Goal: Information Seeking & Learning: Learn about a topic

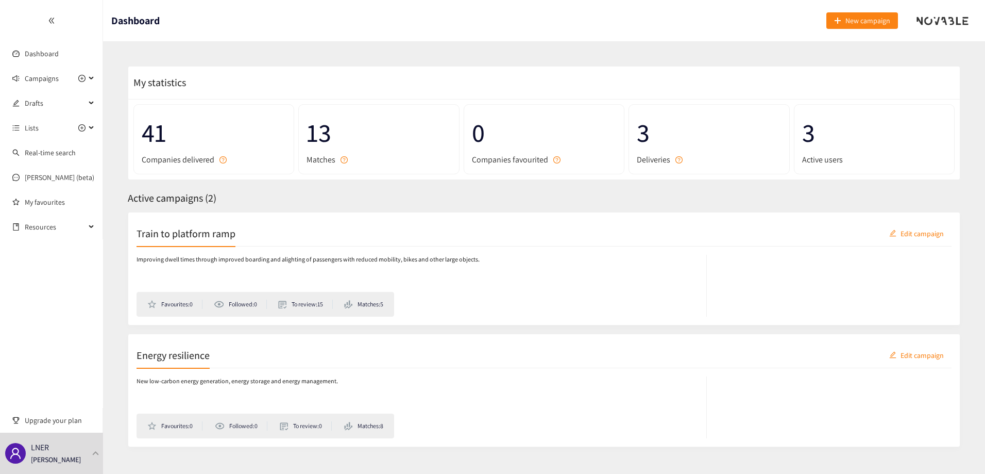
click at [322, 155] on span "Matches" at bounding box center [321, 159] width 29 height 13
click at [324, 137] on span "13" at bounding box center [379, 132] width 144 height 41
click at [167, 155] on span "Companies delivered" at bounding box center [178, 159] width 73 height 13
click at [222, 159] on icon "question-circle" at bounding box center [223, 159] width 7 height 7
click at [36, 79] on span "Campaigns" at bounding box center [42, 78] width 34 height 21
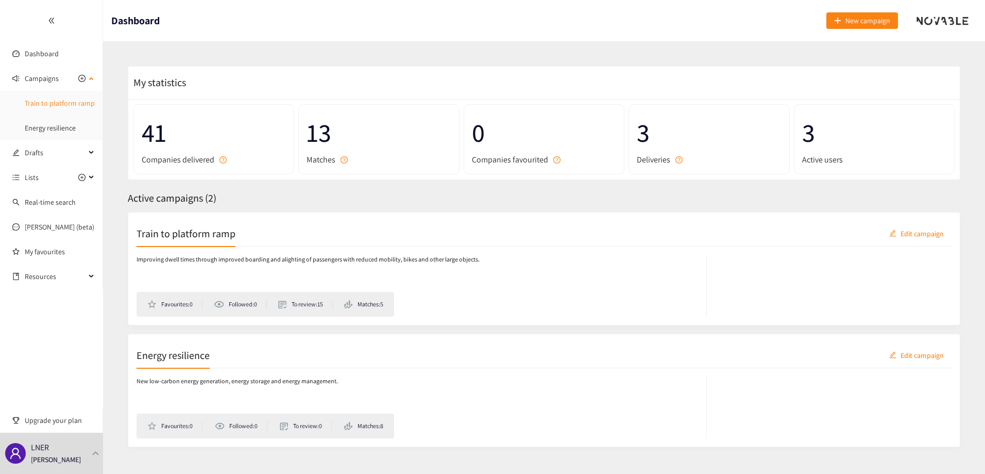
click at [54, 104] on link "Train to platform ramp" at bounding box center [60, 102] width 70 height 9
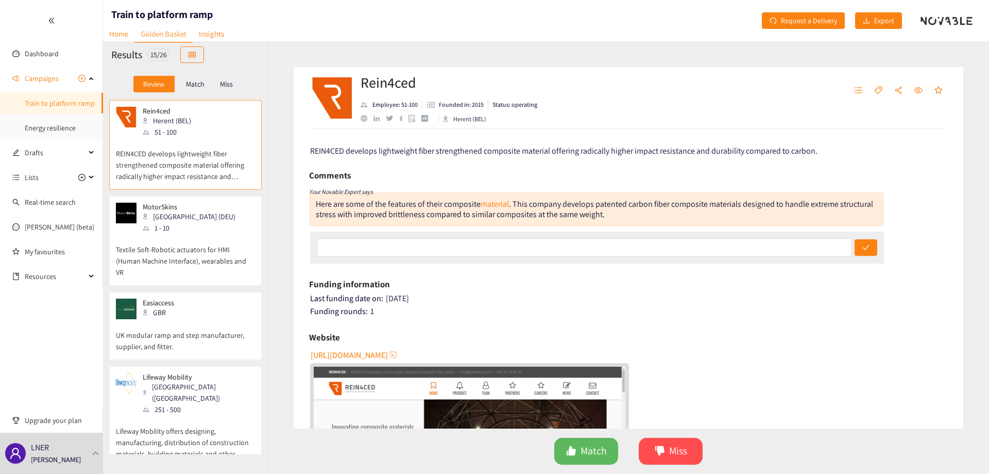
click at [215, 230] on div "MotorSkins Berlin (DEU) 1 - 10" at bounding box center [185, 218] width 139 height 31
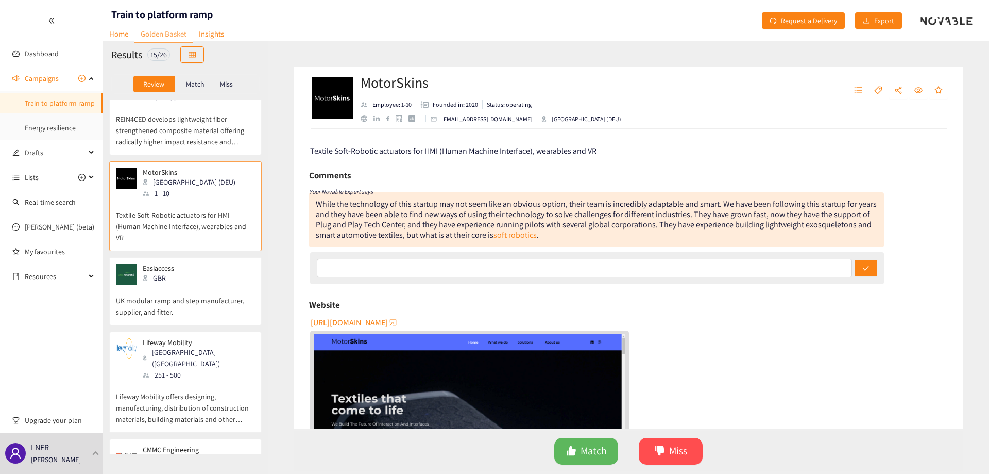
scroll to position [52, 0]
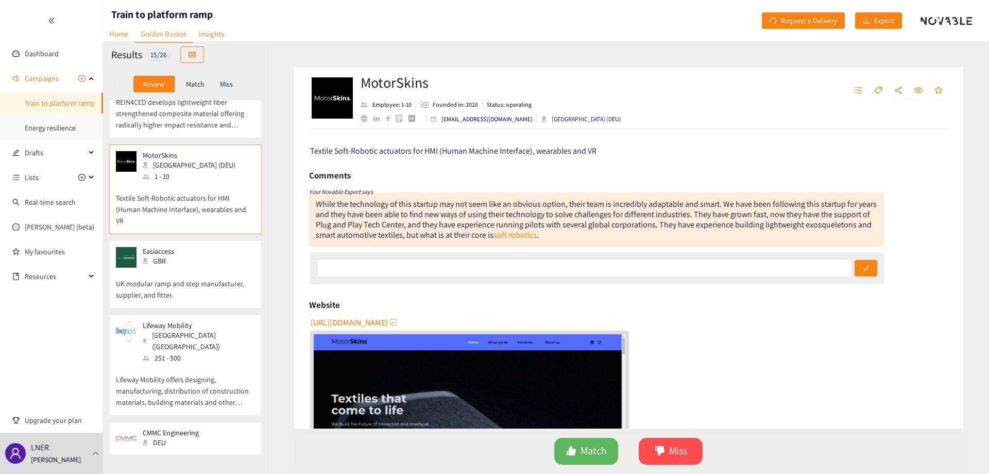
click at [184, 260] on div "Easiaccess GBR" at bounding box center [185, 257] width 139 height 21
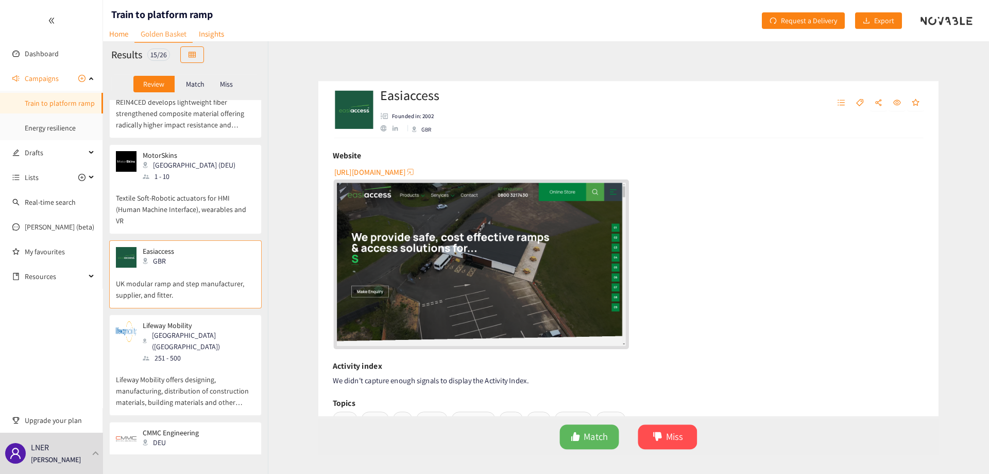
scroll to position [155, 0]
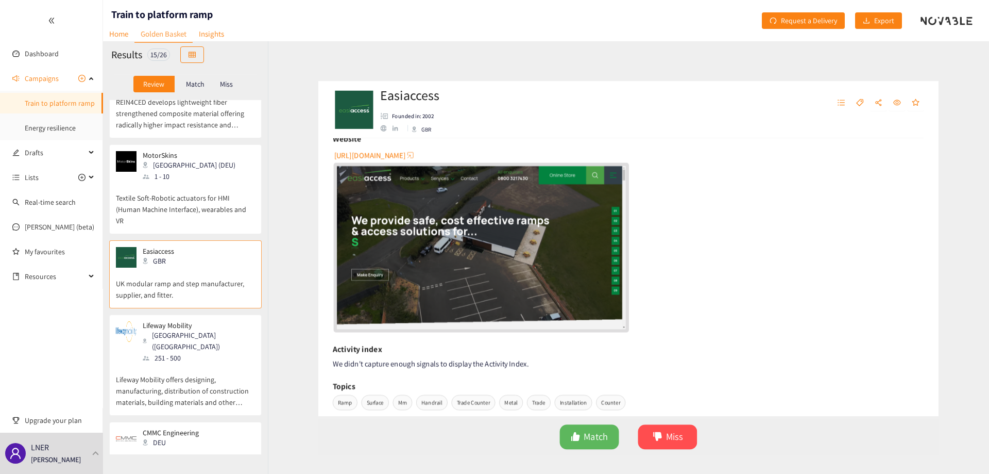
click at [484, 262] on img "website" at bounding box center [470, 246] width 312 height 175
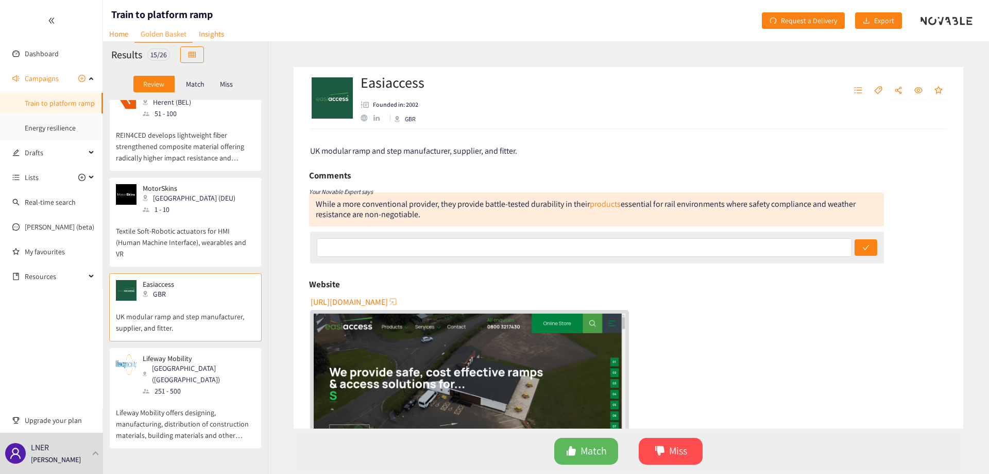
scroll to position [0, 0]
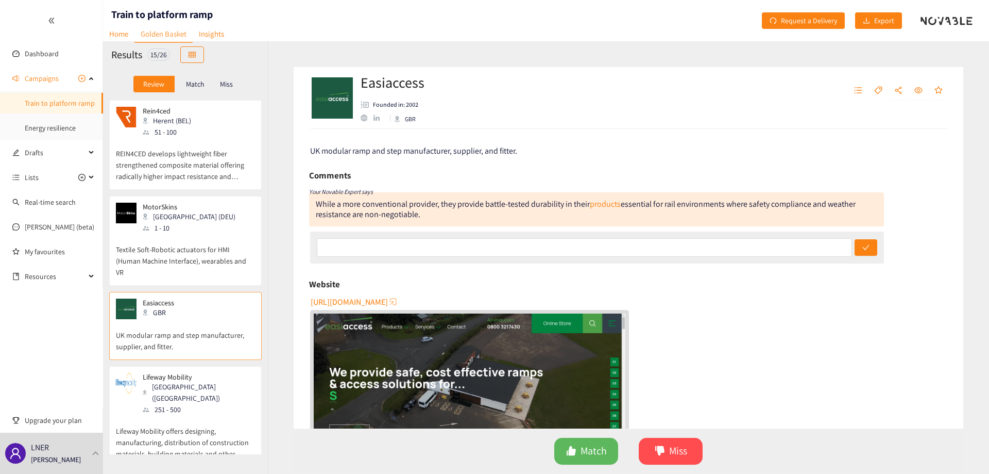
click at [186, 85] on p "Match" at bounding box center [195, 84] width 19 height 8
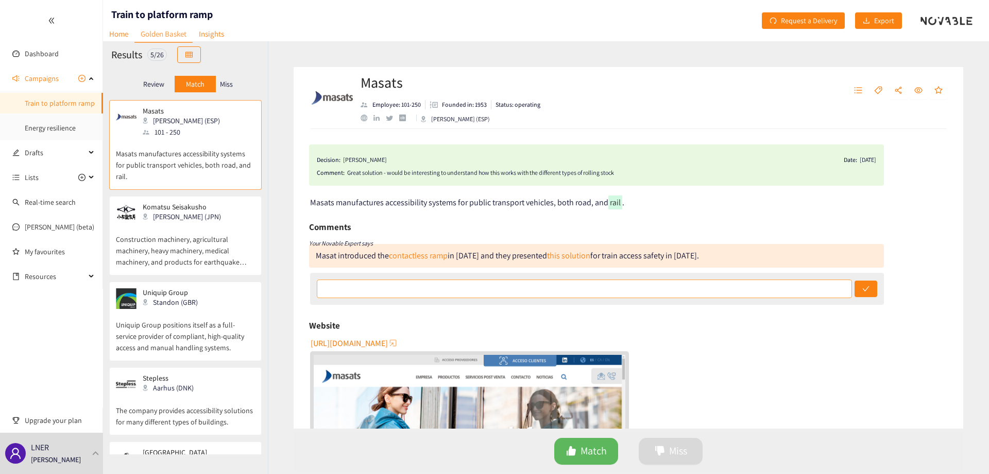
scroll to position [52, 0]
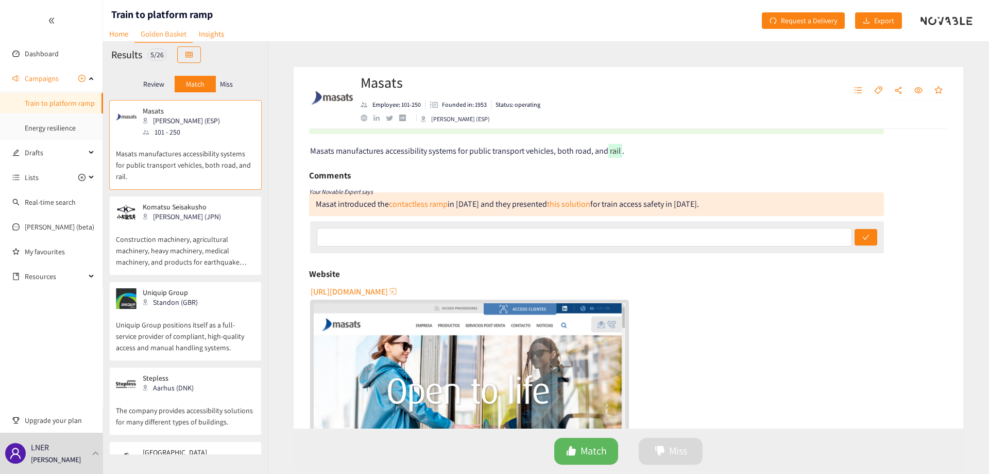
click at [467, 381] on img "website" at bounding box center [470, 390] width 312 height 175
click at [161, 249] on p "Construction machinery, agricultural machinery, heavy machinery, medical machin…" at bounding box center [185, 245] width 139 height 44
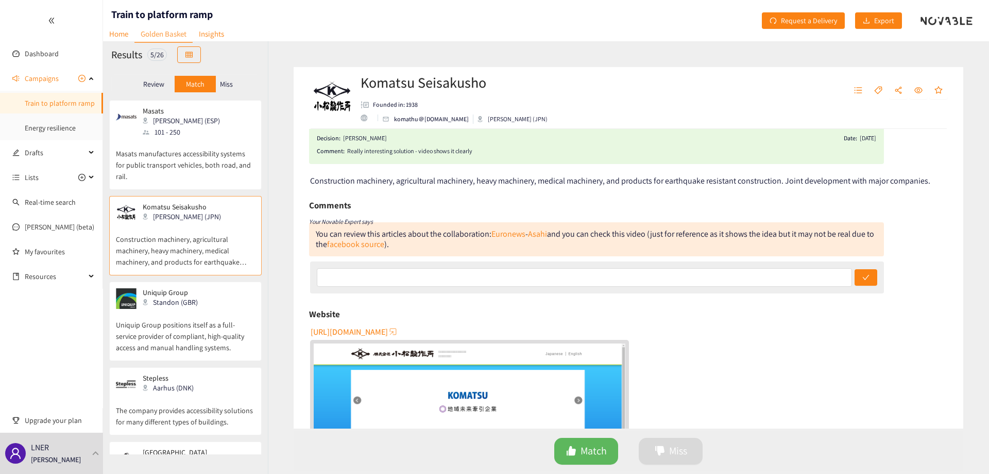
scroll to position [0, 0]
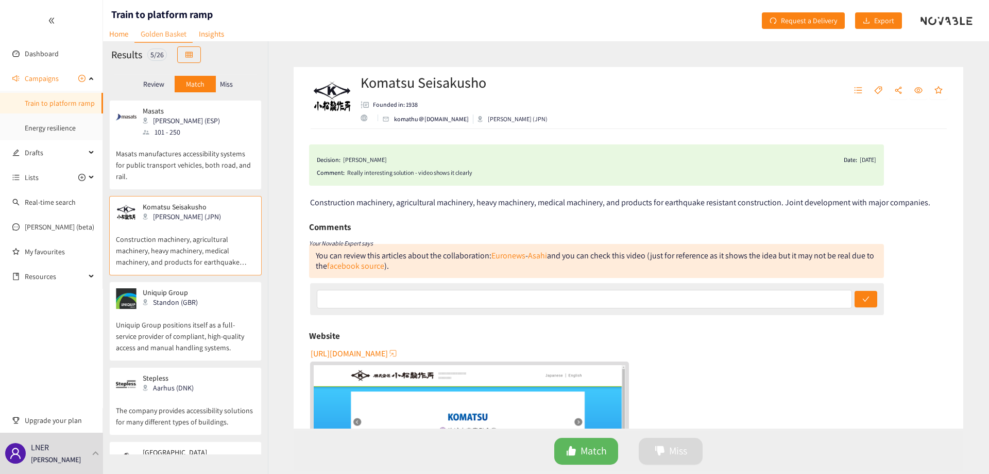
click at [226, 86] on p "Miss" at bounding box center [226, 84] width 13 height 8
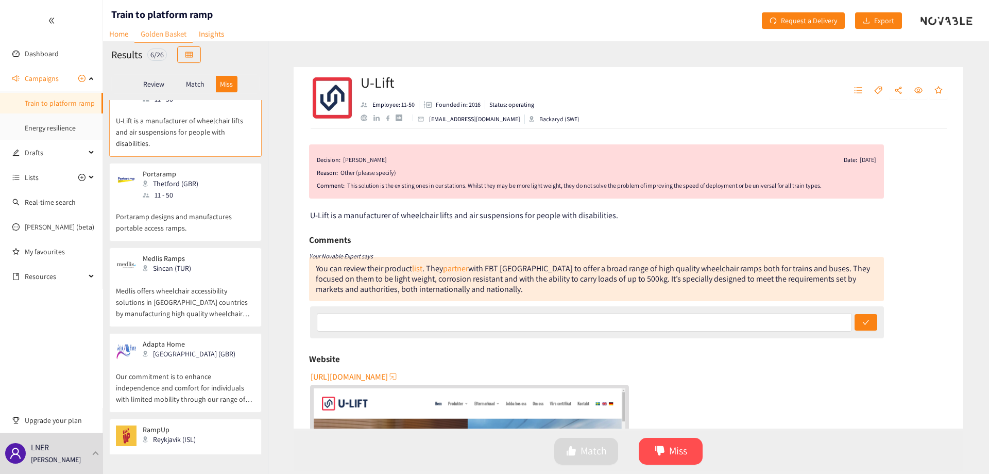
scroll to position [103, 0]
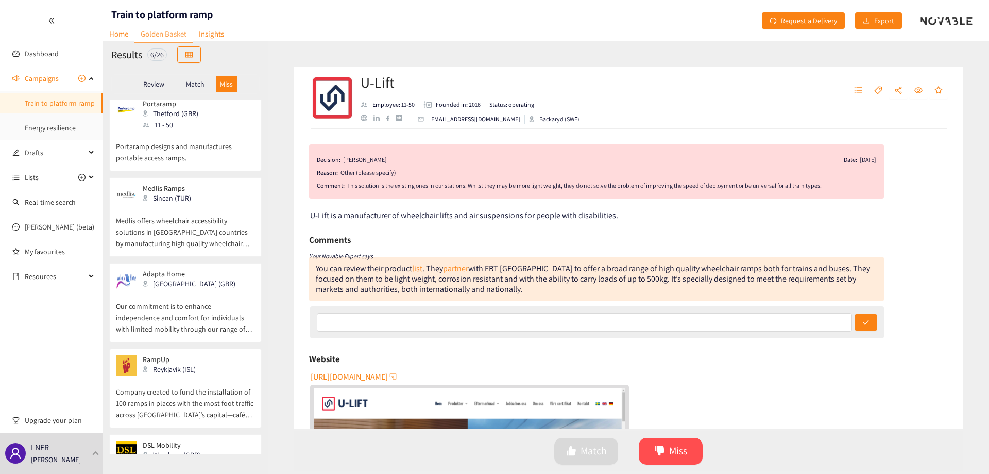
click at [199, 229] on p "Medlis offers wheelchair accessibility solutions in [GEOGRAPHIC_DATA] countries…" at bounding box center [185, 227] width 139 height 44
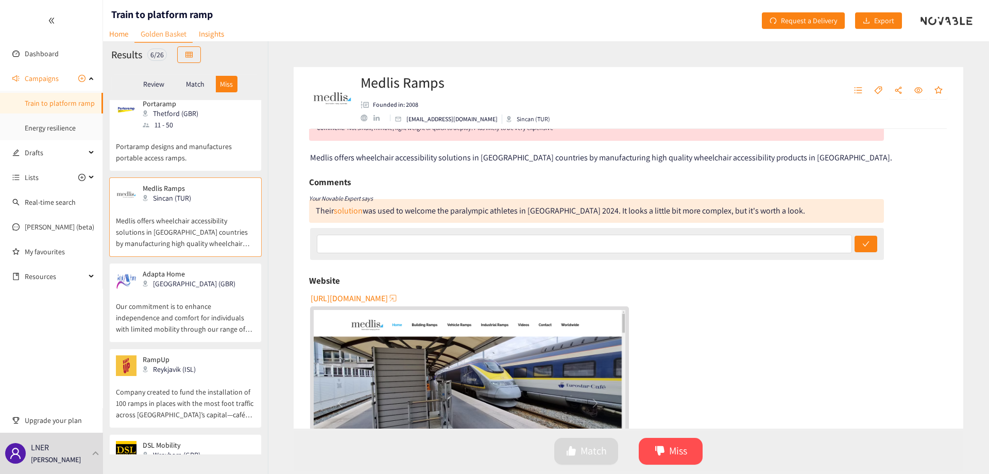
scroll to position [0, 0]
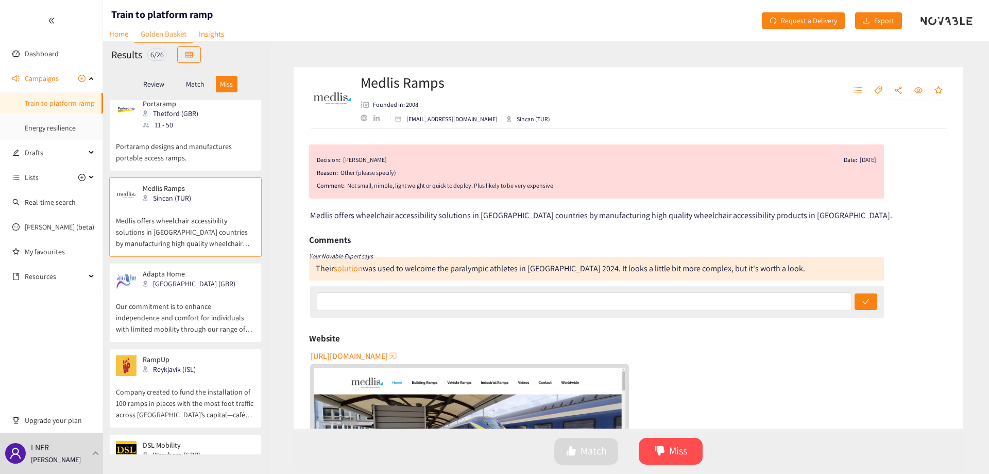
click at [205, 294] on p "Our commitment is to enhance independence and comfort for individuals with limi…" at bounding box center [185, 312] width 139 height 44
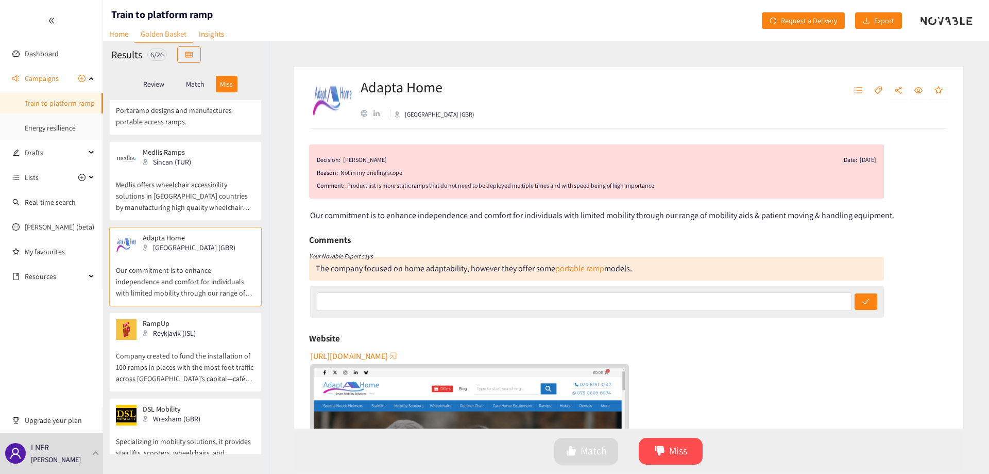
scroll to position [155, 0]
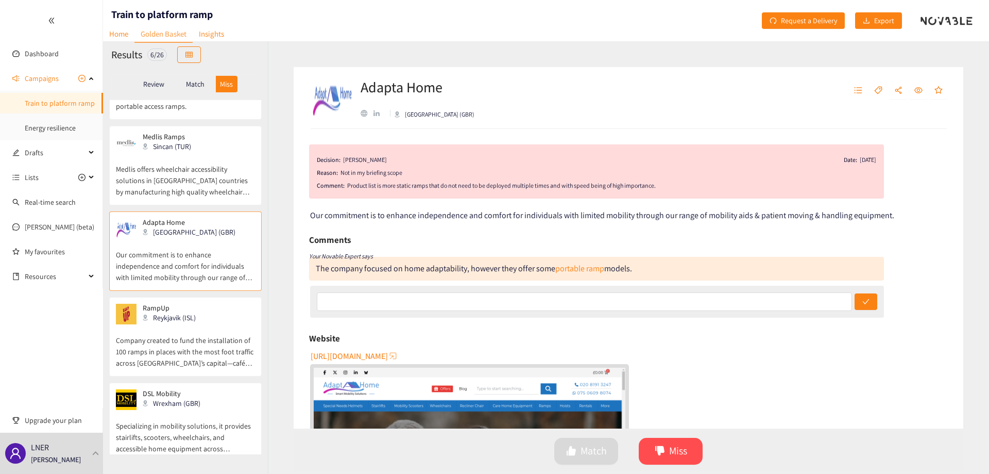
click at [209, 336] on p "Company created to fund the installation of 100 ramps in places with the most f…" at bounding box center [185, 346] width 139 height 44
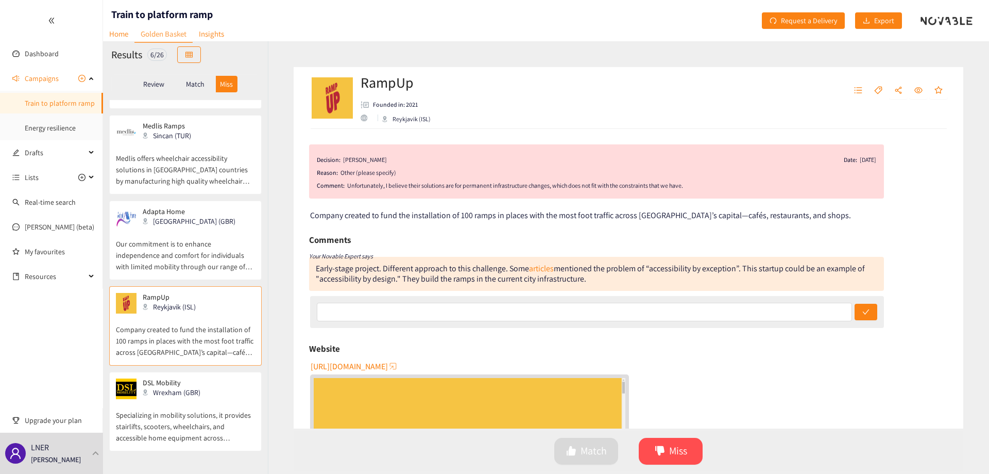
scroll to position [169, 0]
click at [157, 86] on p "Review" at bounding box center [153, 84] width 21 height 8
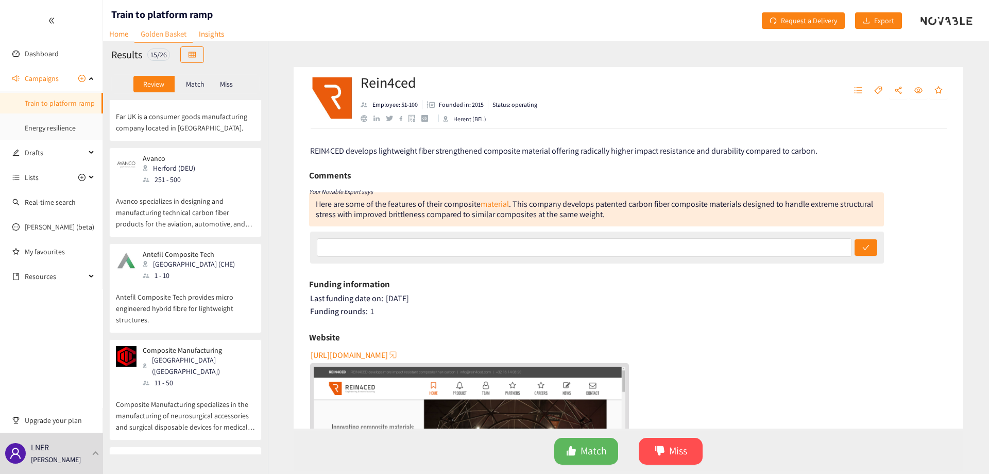
scroll to position [515, 0]
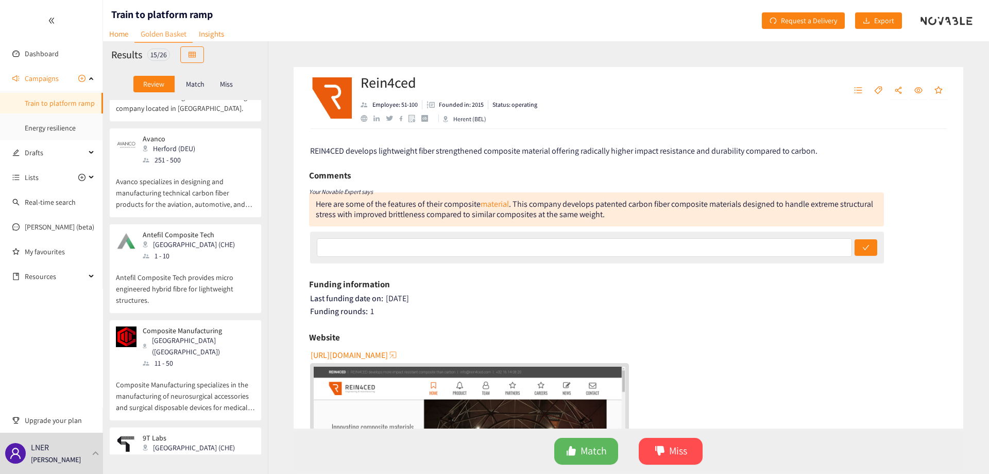
click at [210, 304] on div "Rein4ced Herent (BEL) 51 - 100 REIN4CED develops lightweight fiber strengthened…" at bounding box center [185, 277] width 165 height 354
click at [213, 276] on p "Antefil Composite Tech provides micro engineered hybrid fibre for lightweight s…" at bounding box center [185, 283] width 139 height 44
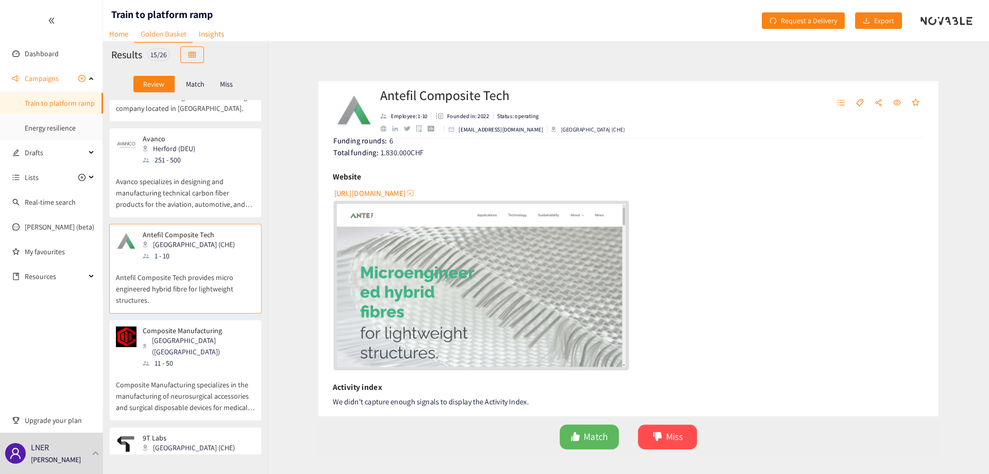
scroll to position [206, 0]
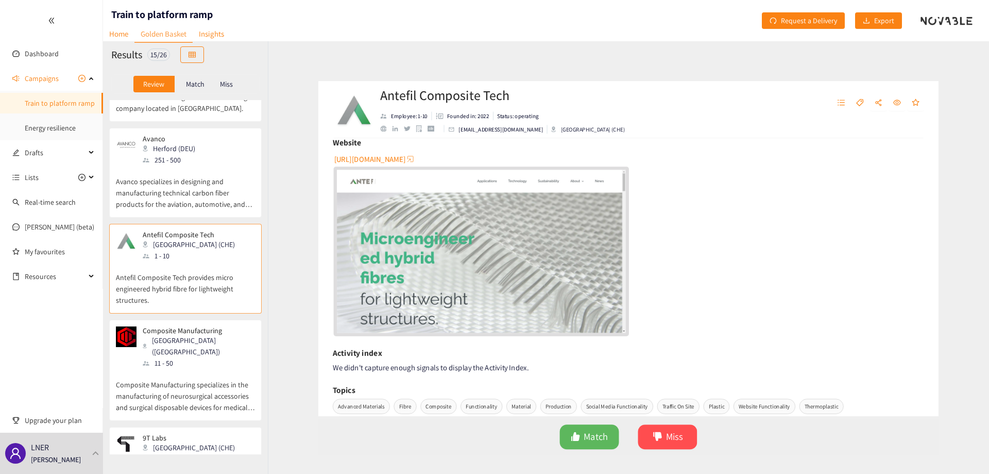
click at [513, 282] on img "website" at bounding box center [470, 250] width 312 height 175
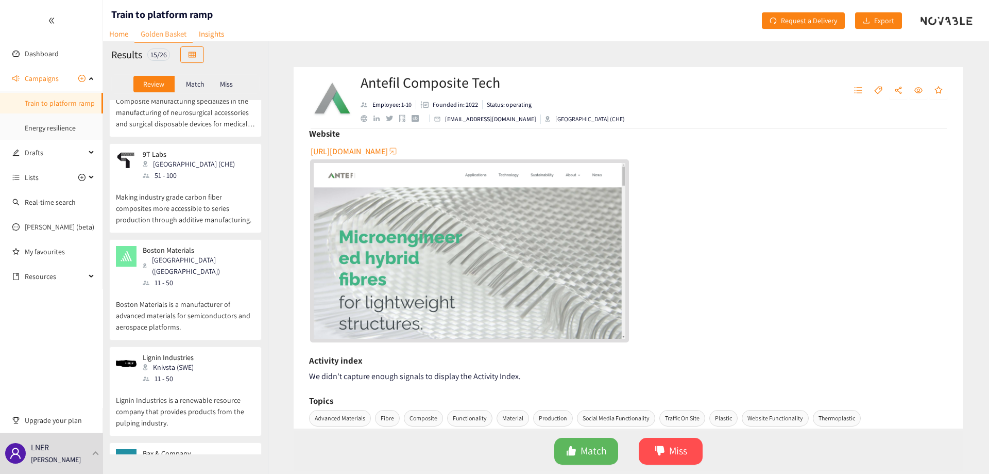
scroll to position [824, 0]
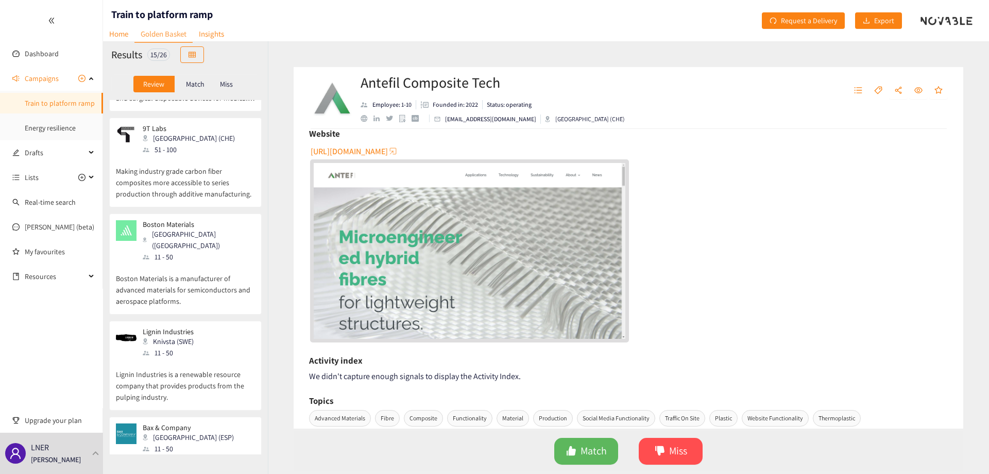
click at [213, 327] on div "Lignin Industries Knivsta (SWE) 11 - 50" at bounding box center [185, 342] width 139 height 31
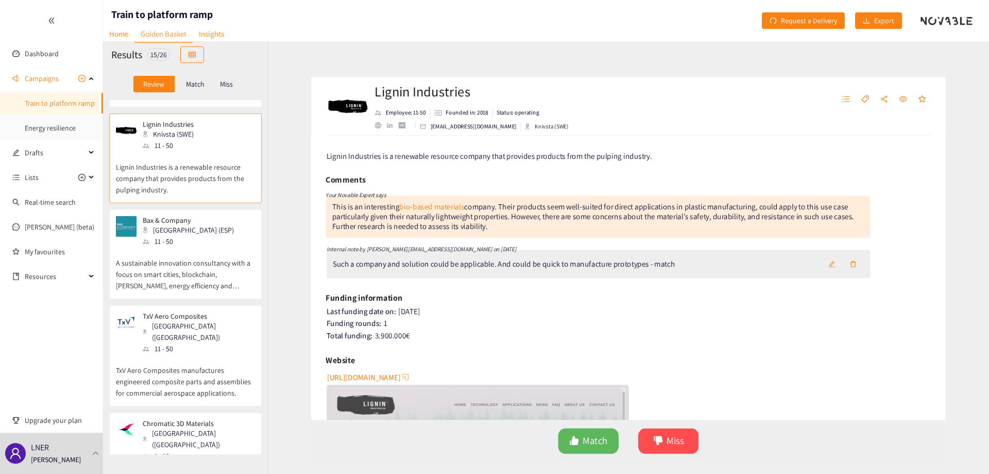
scroll to position [1040, 0]
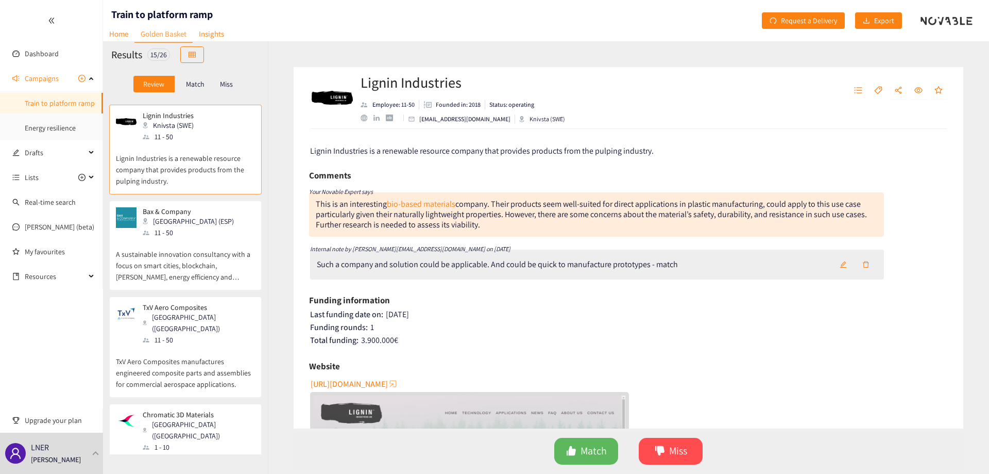
click at [178, 418] on div "[GEOGRAPHIC_DATA] ([GEOGRAPHIC_DATA])" at bounding box center [198, 429] width 111 height 23
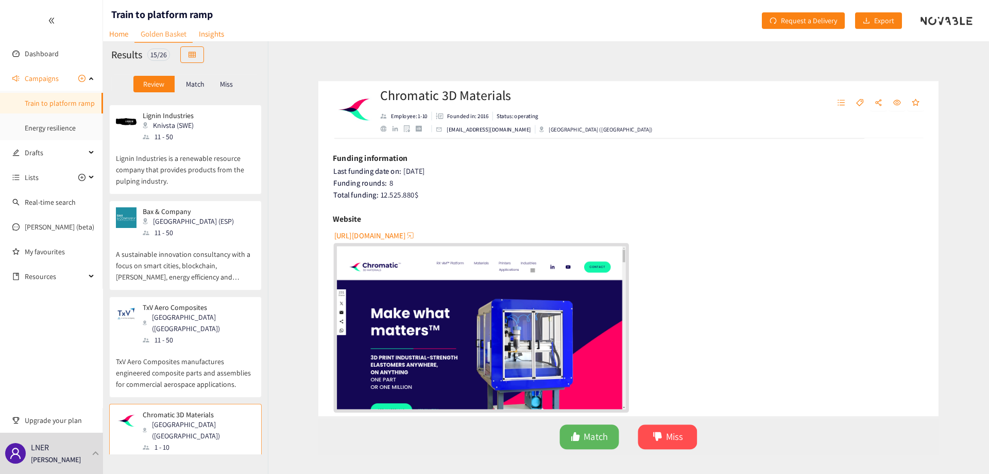
scroll to position [206, 0]
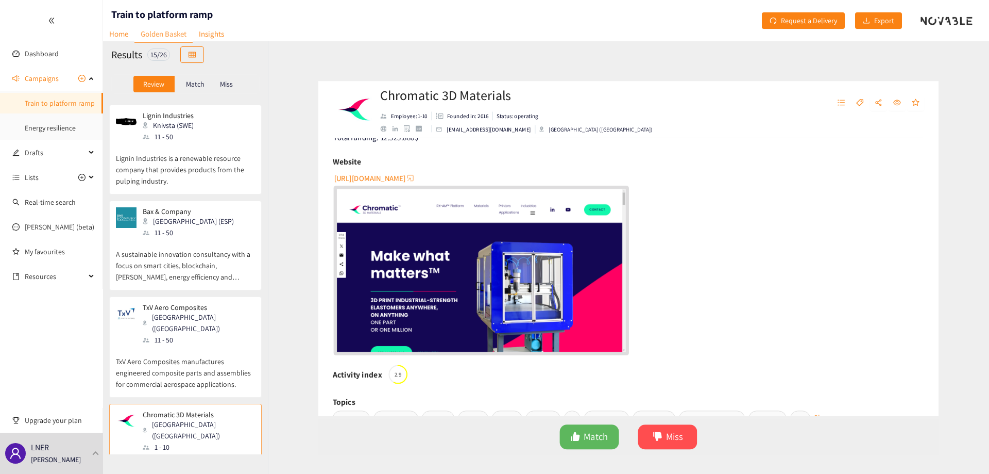
click at [378, 293] on img "website" at bounding box center [470, 270] width 312 height 175
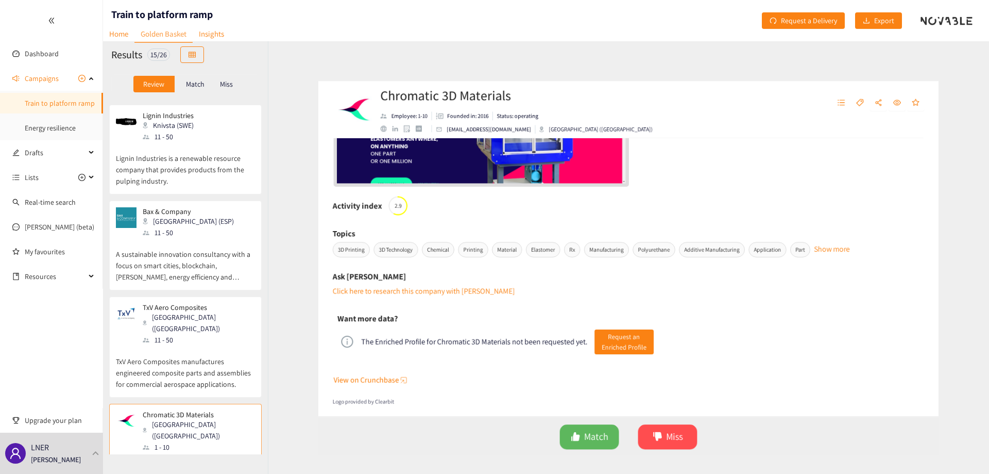
scroll to position [392, 0]
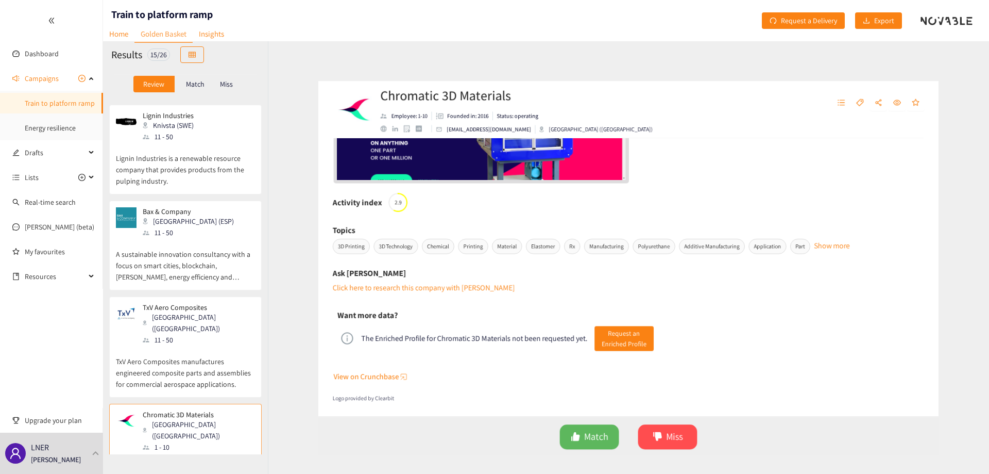
click at [202, 345] on p "TxV Aero Composites manufactures engineered composite parts and assemblies for …" at bounding box center [185, 367] width 139 height 44
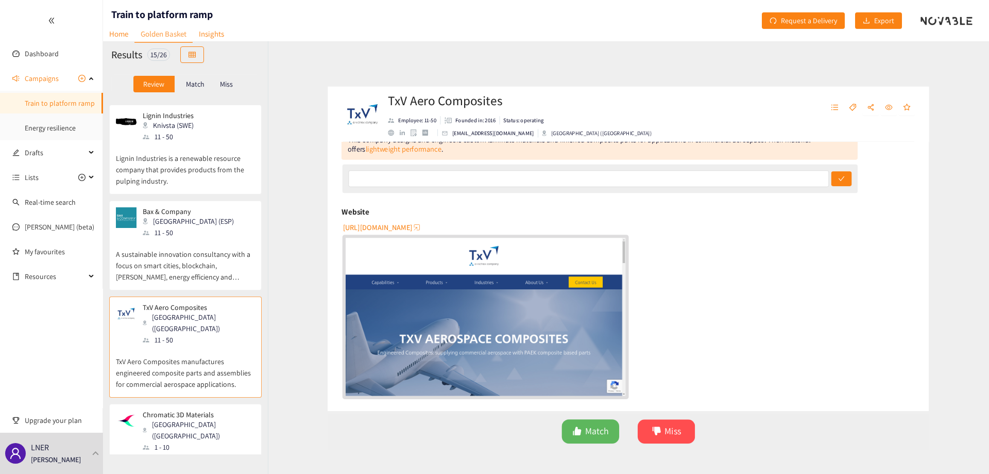
scroll to position [103, 0]
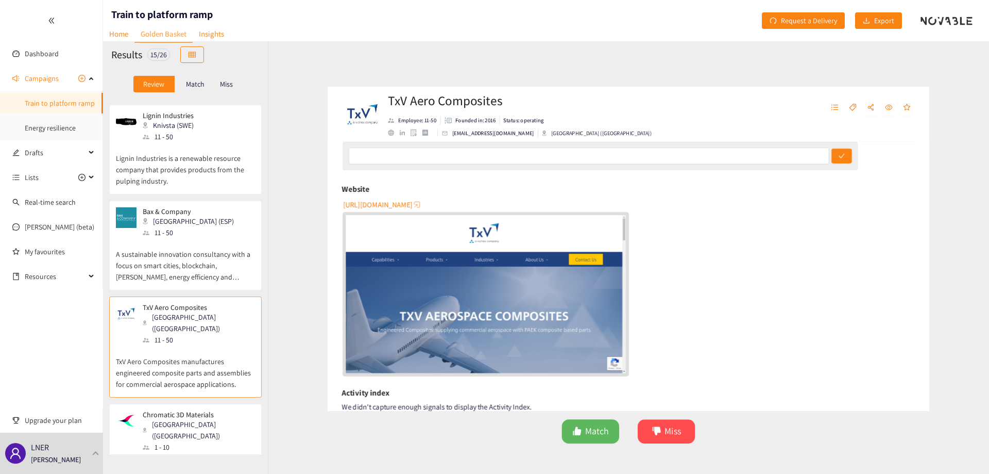
click at [537, 300] on img "website" at bounding box center [470, 297] width 312 height 175
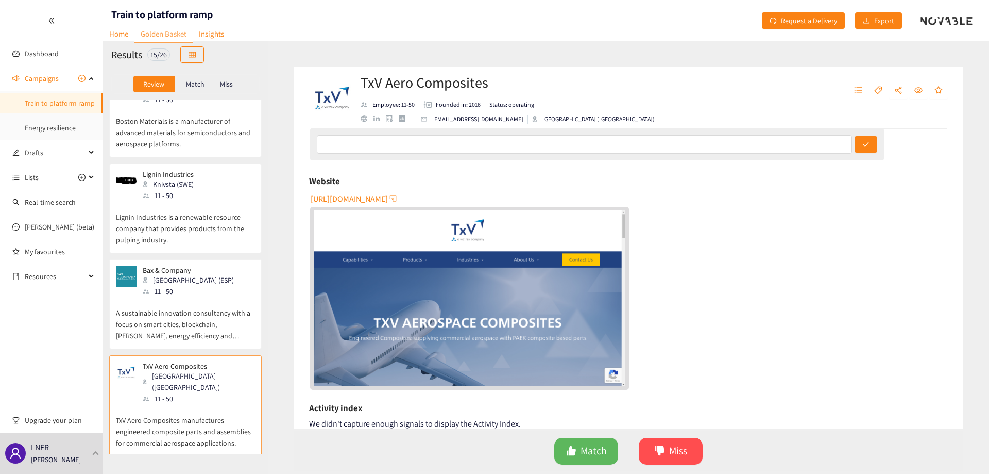
scroll to position [937, 0]
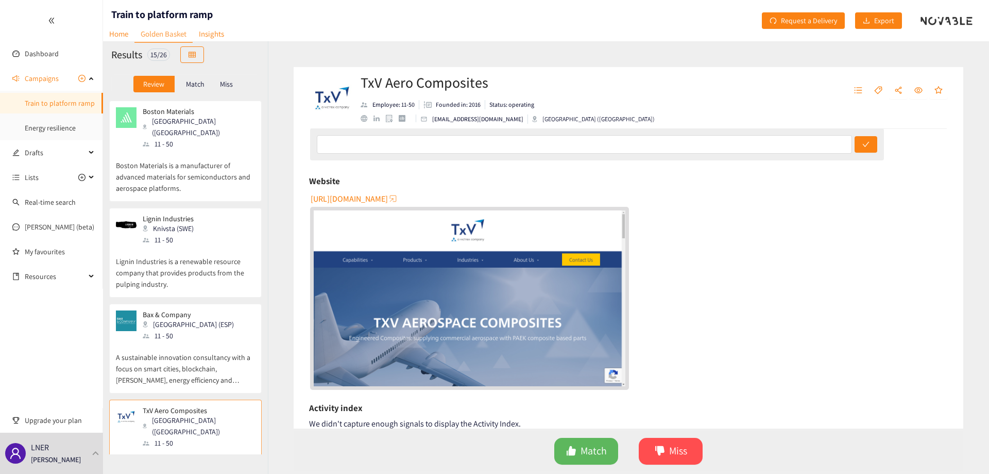
click at [190, 234] on div "11 - 50" at bounding box center [171, 239] width 57 height 11
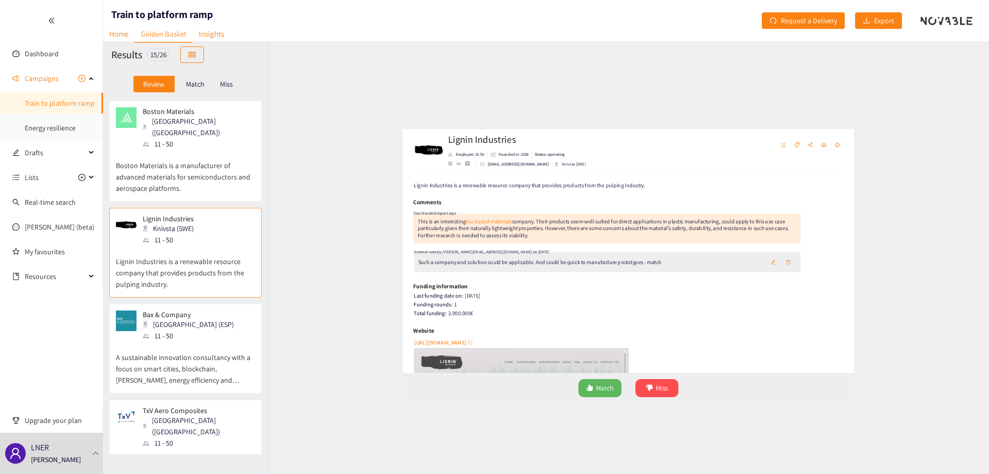
click at [210, 262] on div "Lignin Industries Knivsta (SWE) 11 - 50 Lignin Industries is a renewable resour…" at bounding box center [185, 255] width 139 height 82
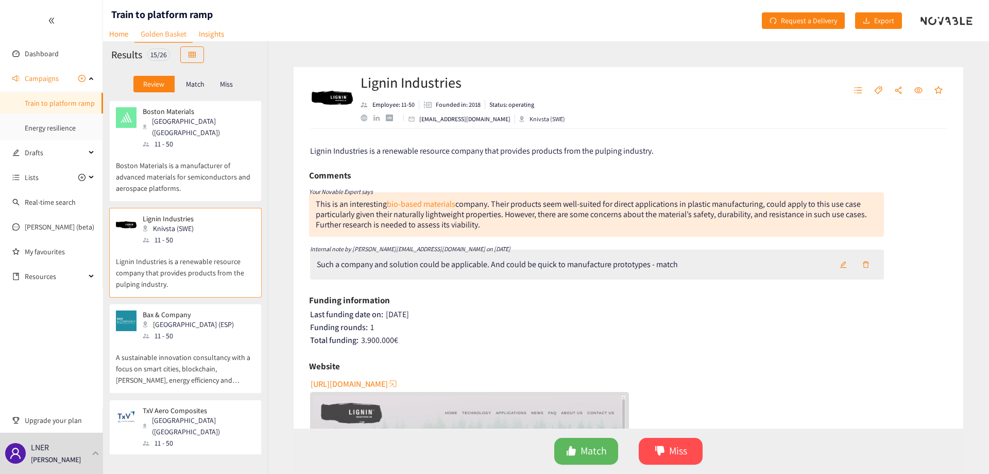
click at [209, 310] on div "Bax & Company [GEOGRAPHIC_DATA] (ESP) 11 - 50" at bounding box center [185, 325] width 139 height 31
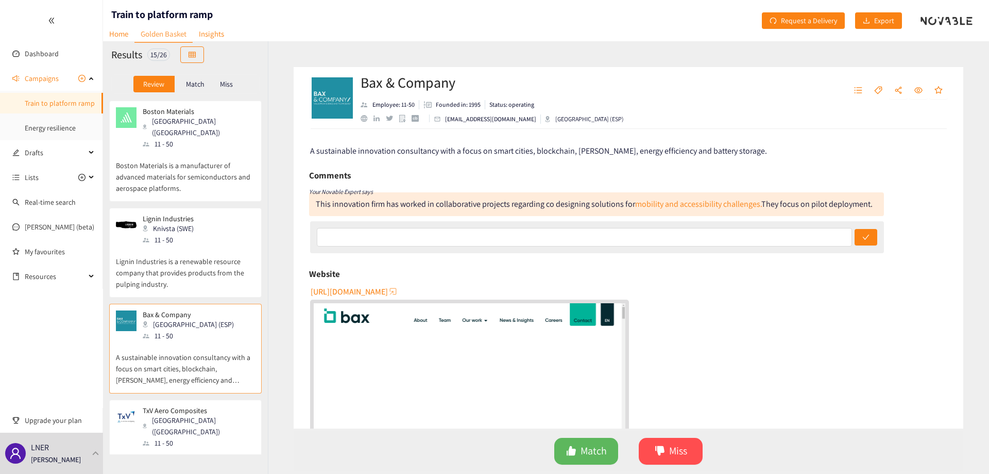
scroll to position [103, 0]
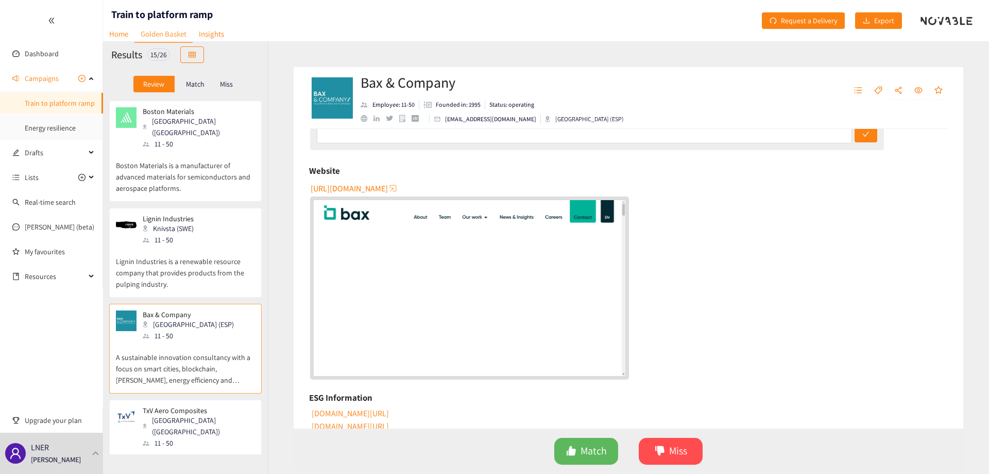
click at [463, 274] on img "website" at bounding box center [470, 287] width 312 height 175
click at [168, 138] on div "11 - 50" at bounding box center [198, 143] width 111 height 11
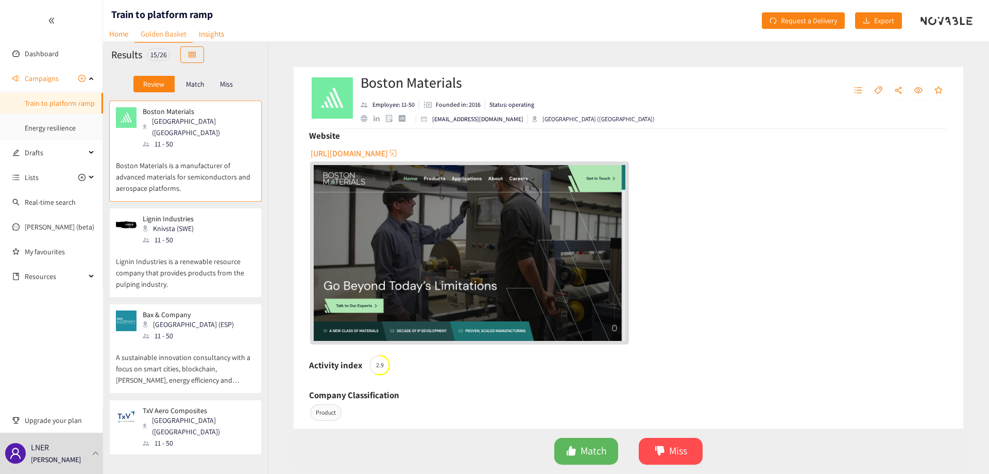
scroll to position [206, 0]
